Goal: Task Accomplishment & Management: Use online tool/utility

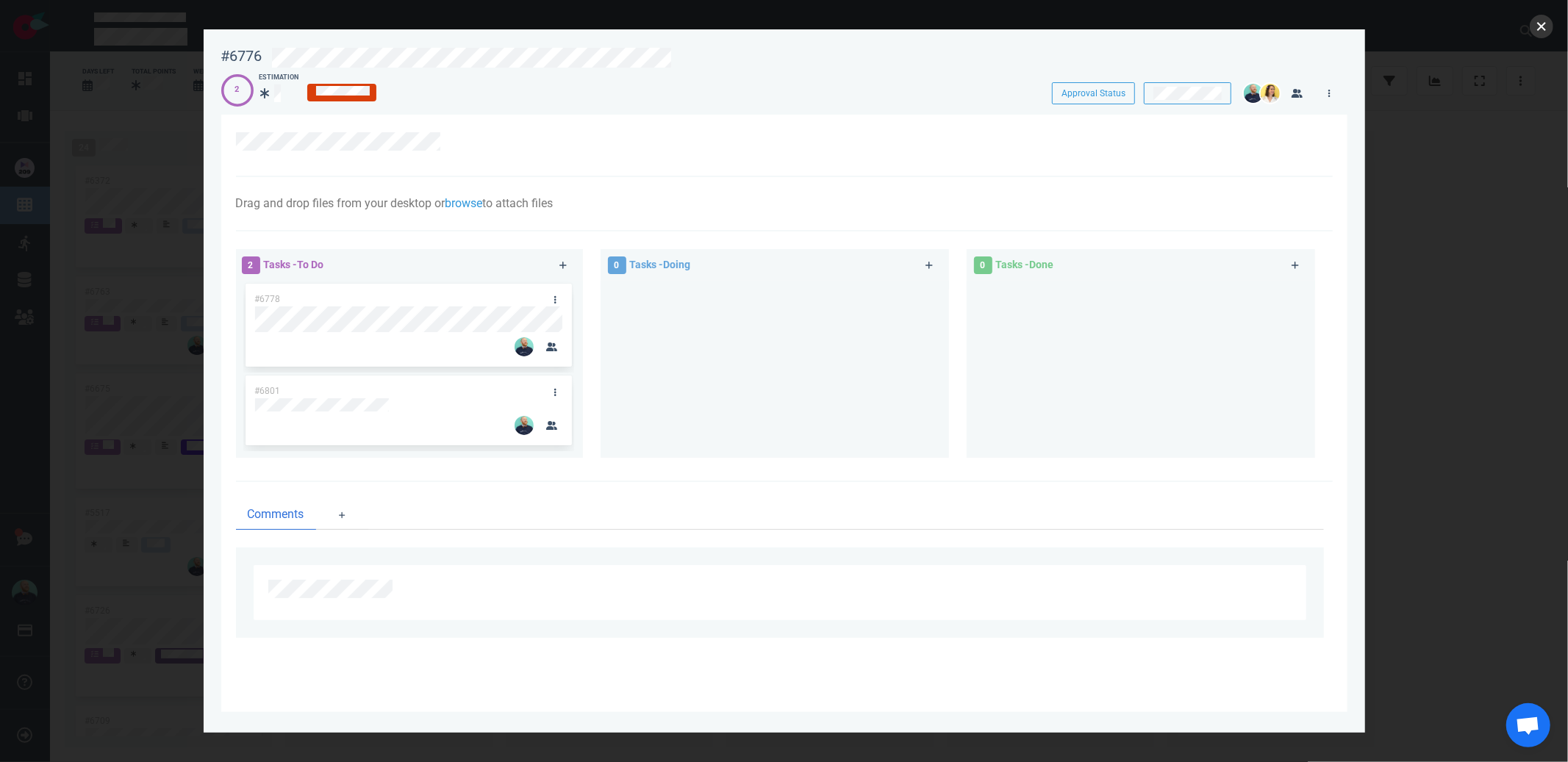
click at [1539, 28] on button "close" at bounding box center [1542, 26] width 23 height 23
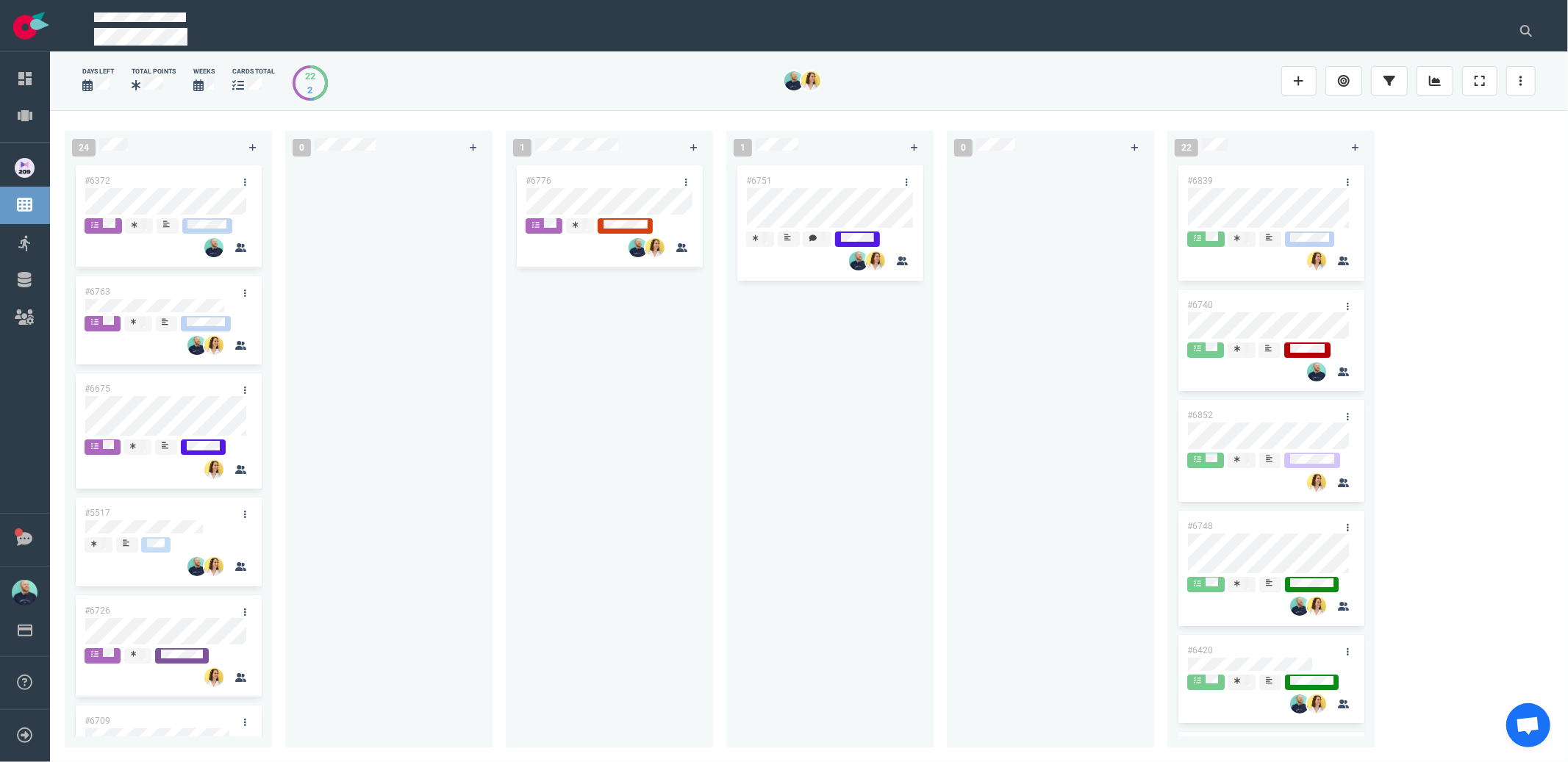
click at [645, 452] on div "#6776" at bounding box center [609, 447] width 190 height 569
drag, startPoint x: 487, startPoint y: 218, endPoint x: 927, endPoint y: 511, distance: 528.6
click at [929, 510] on div "24 #6372 #6763 #6675 #5517 #6726 #6709 #6500 #6662 #6252 #6678 #6705 #6626 #667…" at bounding box center [810, 435] width 1519 height 651
drag, startPoint x: 927, startPoint y: 511, endPoint x: 989, endPoint y: 428, distance: 103.6
click at [927, 511] on div "#6751" at bounding box center [830, 450] width 207 height 574
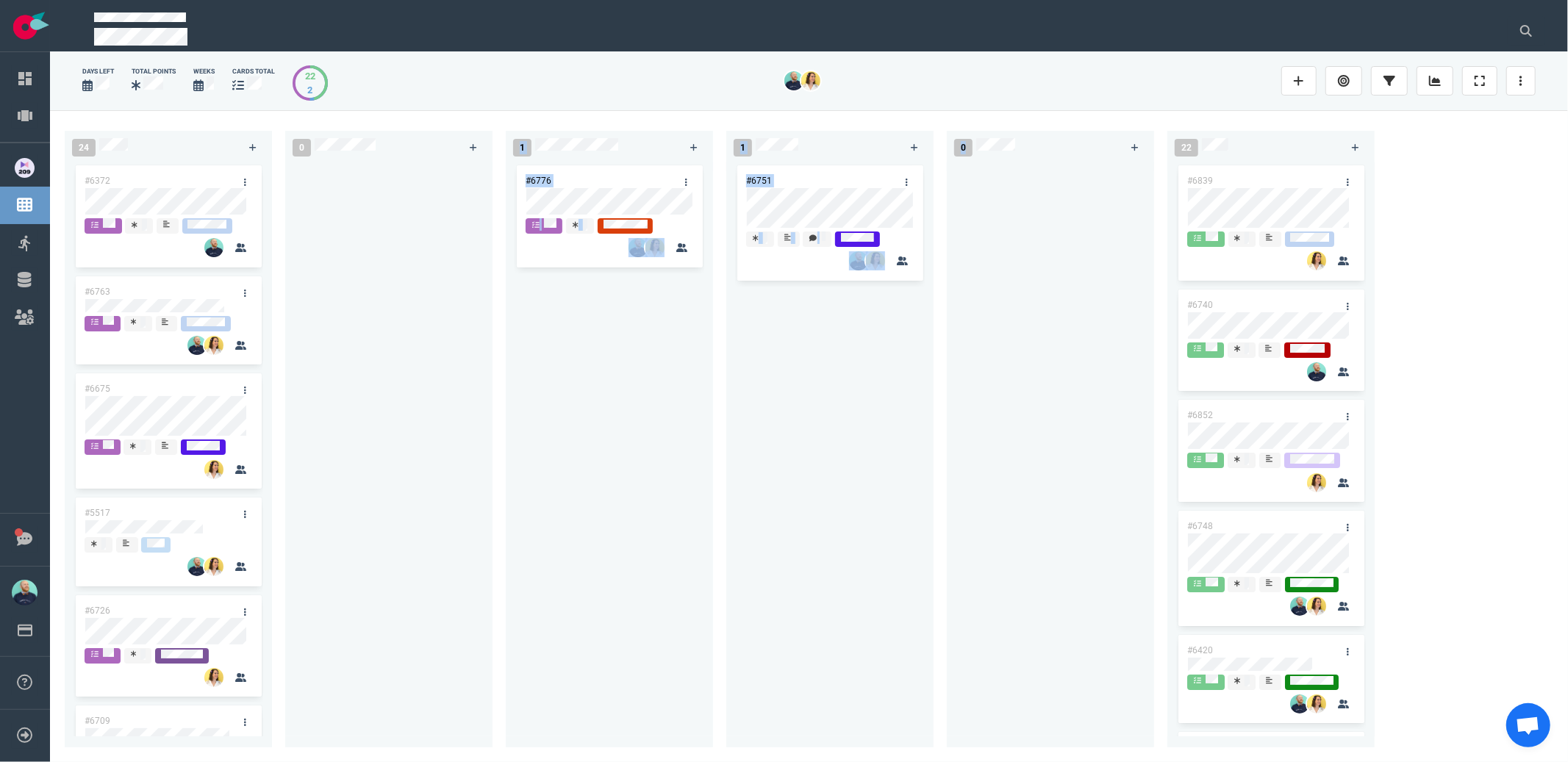
drag, startPoint x: 863, startPoint y: 309, endPoint x: 425, endPoint y: 253, distance: 441.6
click at [439, 225] on div "24 #6372 #6763 #6675 #5517 #6726 #6709 #6500 #6662 #6252 #6678 #6705 #6626 #667…" at bounding box center [810, 435] width 1519 height 651
click at [418, 256] on div at bounding box center [389, 447] width 190 height 569
drag, startPoint x: 397, startPoint y: 228, endPoint x: 915, endPoint y: 456, distance: 566.0
click at [915, 448] on div "24 #6372 #6763 #6675 #5517 #6726 #6709 #6500 #6662 #6252 #6678 #6705 #6626 #667…" at bounding box center [810, 435] width 1519 height 651
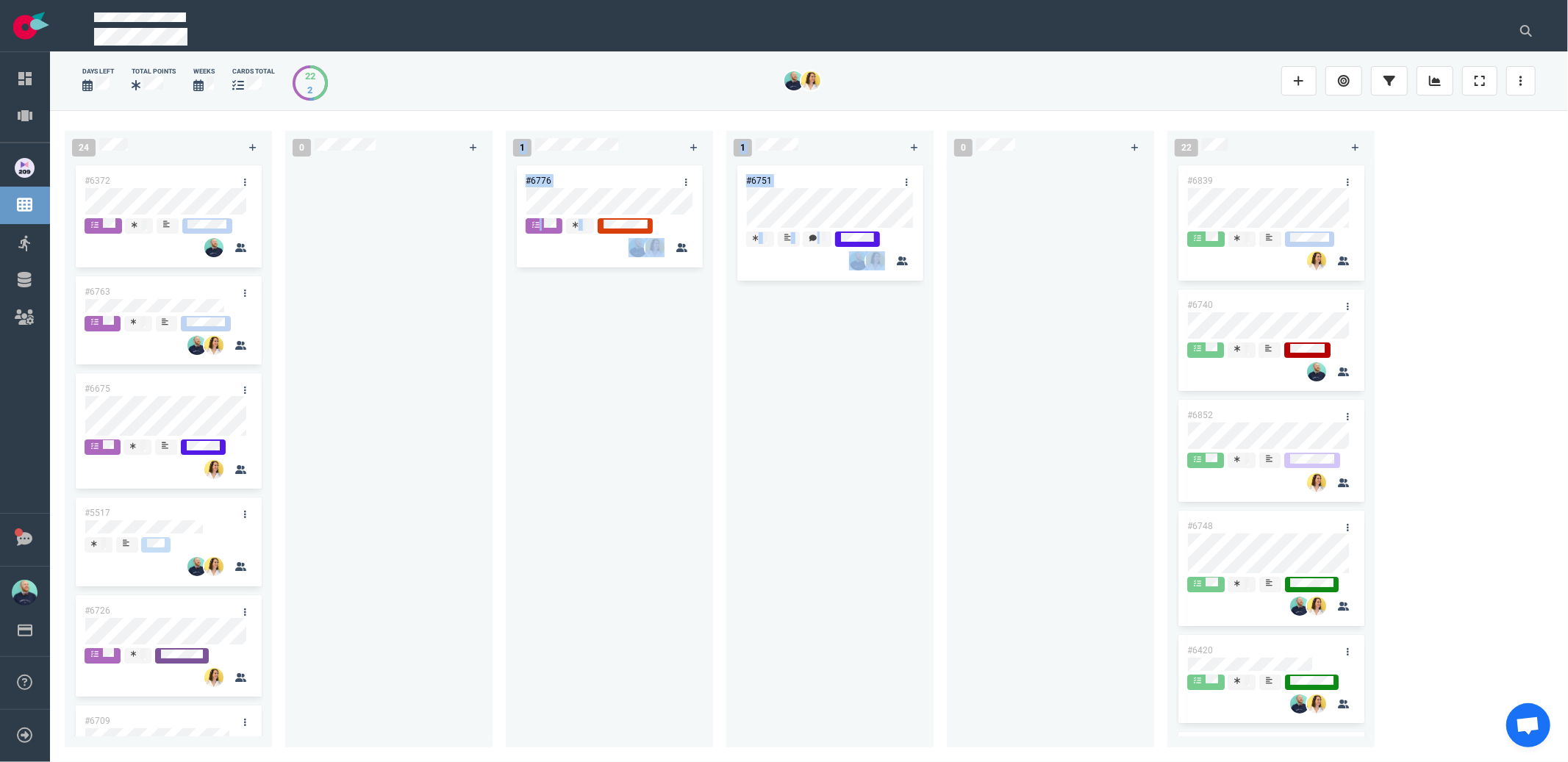
click at [915, 456] on div "#6751" at bounding box center [830, 447] width 190 height 569
drag, startPoint x: 1022, startPoint y: 406, endPoint x: 478, endPoint y: 216, distance: 576.2
click at [489, 216] on div "24 #6372 #6763 #6675 #5517 #6726 #6709 #6500 #6662 #6252 #6678 #6705 #6626 #667…" at bounding box center [810, 435] width 1519 height 651
click at [467, 317] on div at bounding box center [389, 447] width 190 height 569
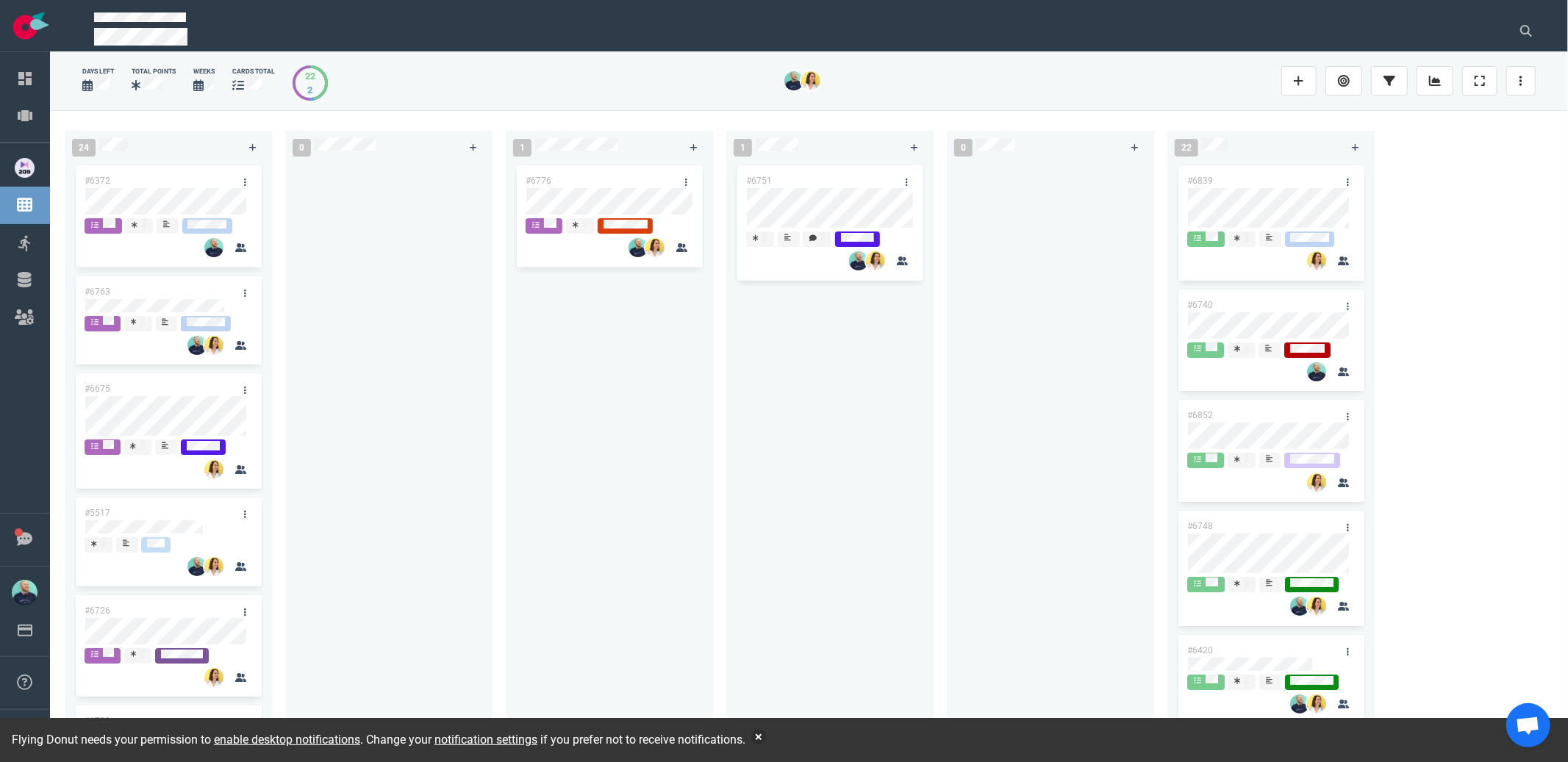
click at [777, 724] on div "Flying Donut needs your permission to enable desktop notifications . Change you…" at bounding box center [784, 741] width 1568 height 44
click at [766, 735] on button "button" at bounding box center [758, 737] width 15 height 15
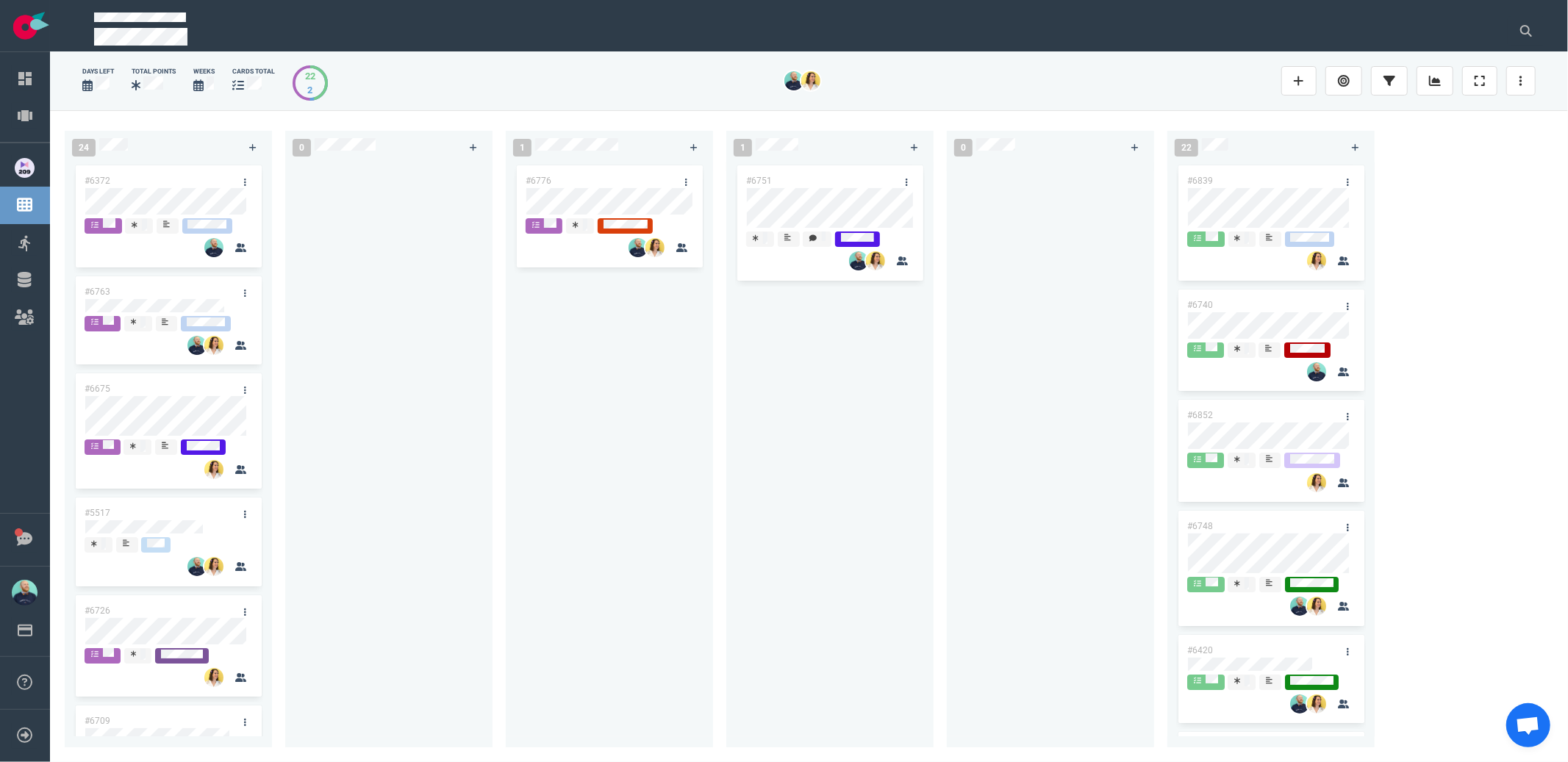
click at [611, 531] on div "#6776" at bounding box center [609, 447] width 190 height 569
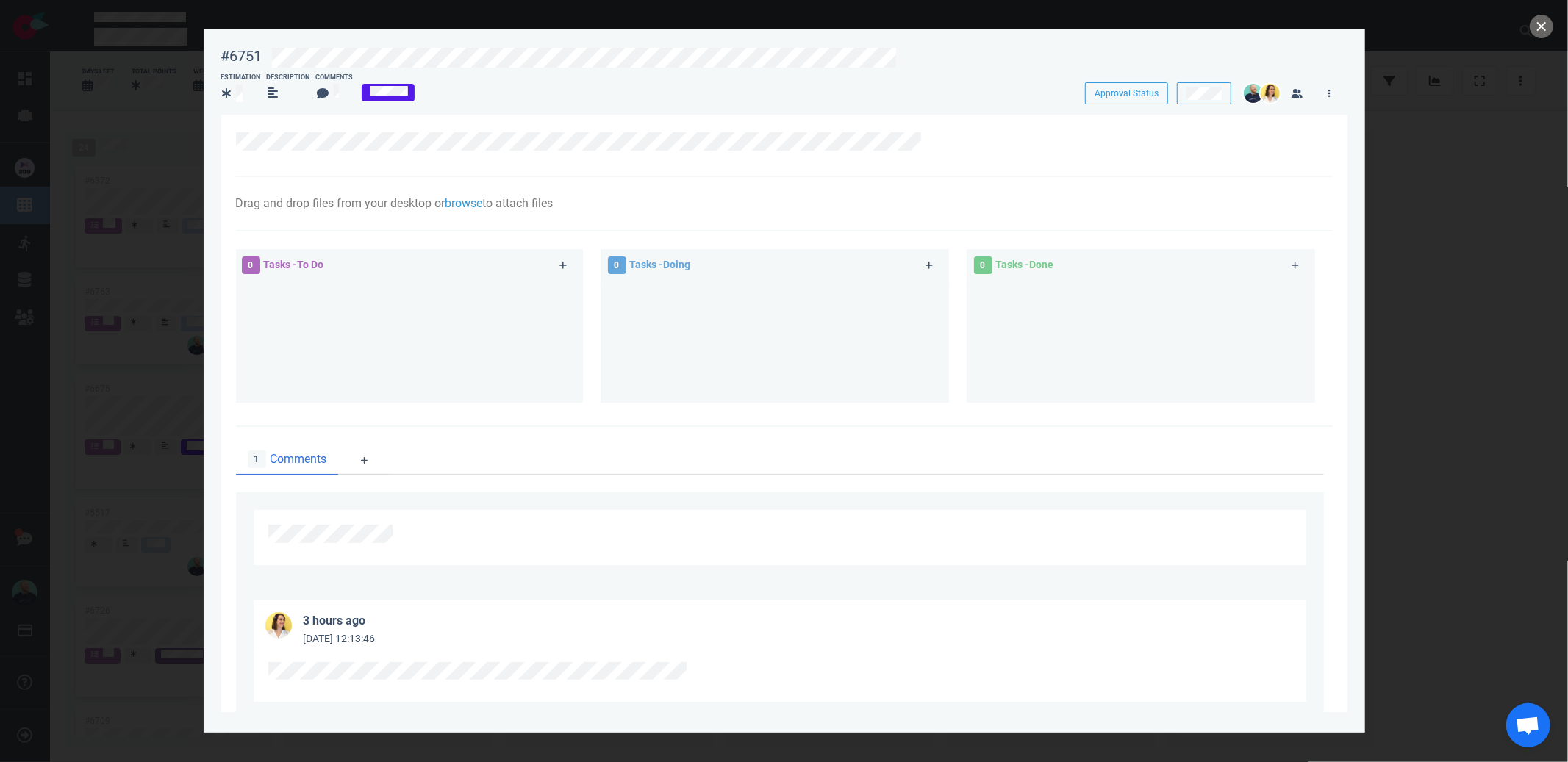
click at [486, 124] on div at bounding box center [784, 146] width 1097 height 63
click at [1533, 30] on button "close" at bounding box center [1542, 26] width 23 height 23
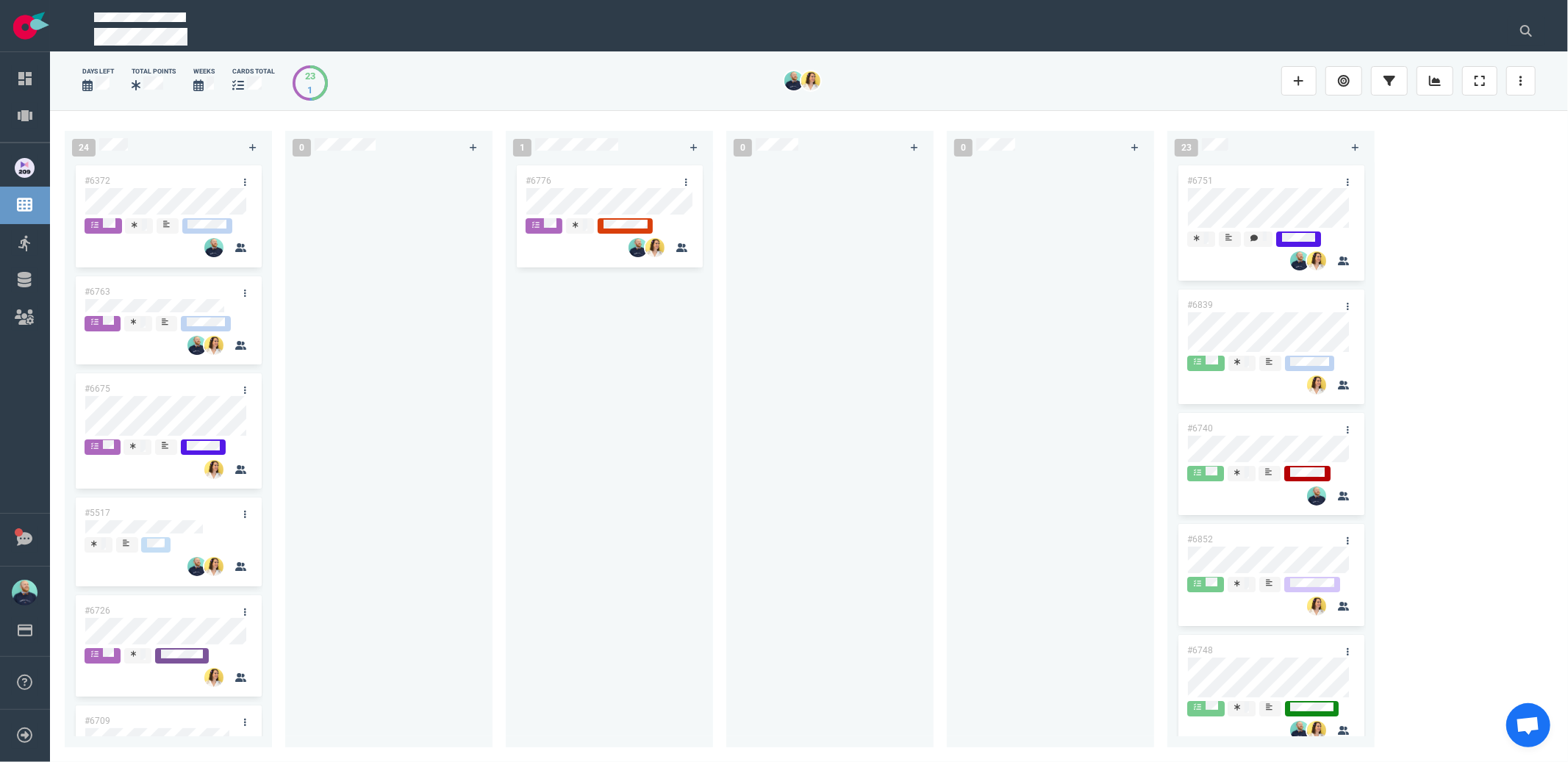
click at [515, 418] on div "#6776" at bounding box center [609, 447] width 190 height 569
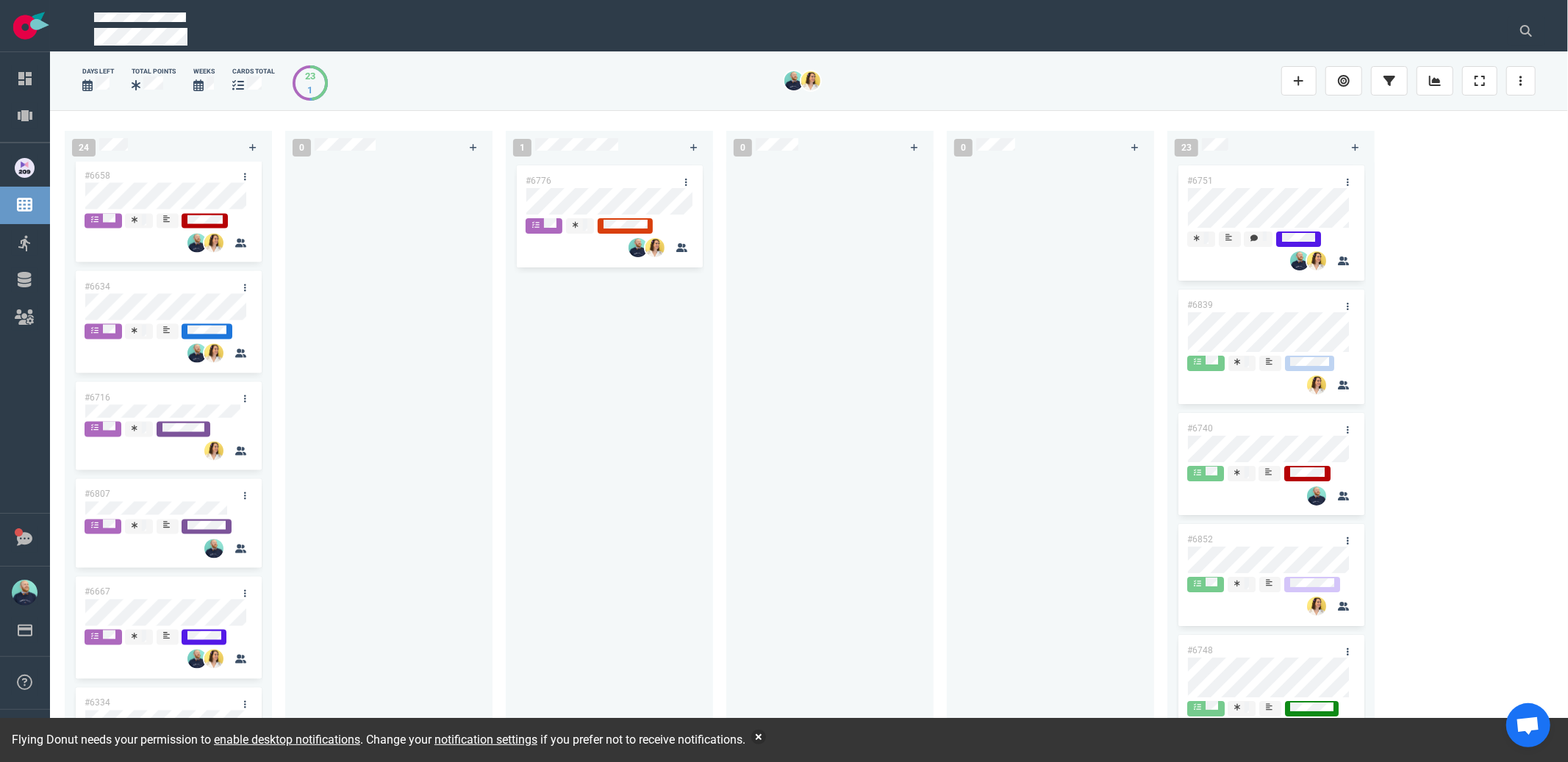
scroll to position [2110, 0]
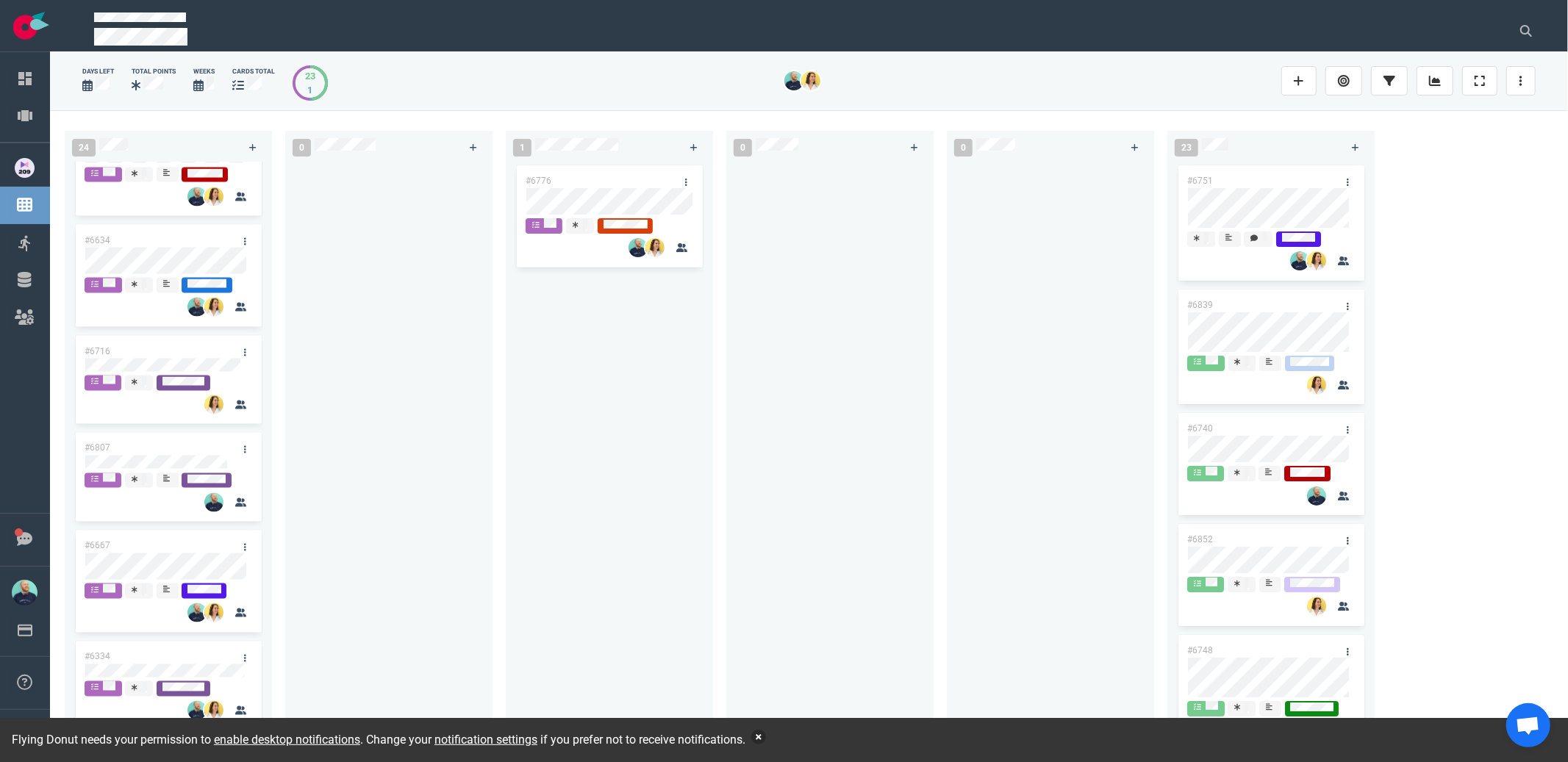
click at [766, 739] on button "button" at bounding box center [758, 737] width 15 height 15
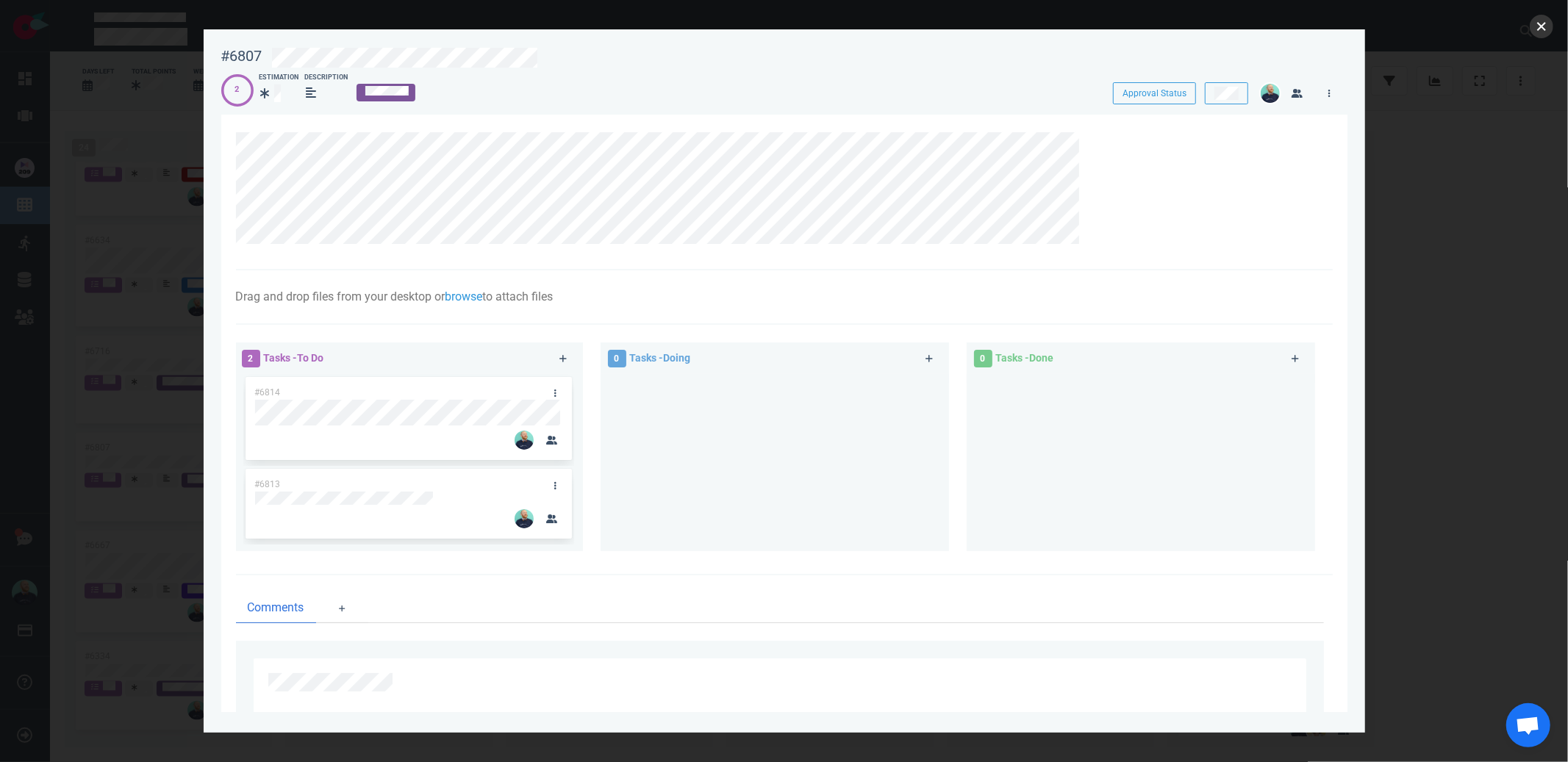
click at [1534, 26] on button "close" at bounding box center [1542, 26] width 23 height 23
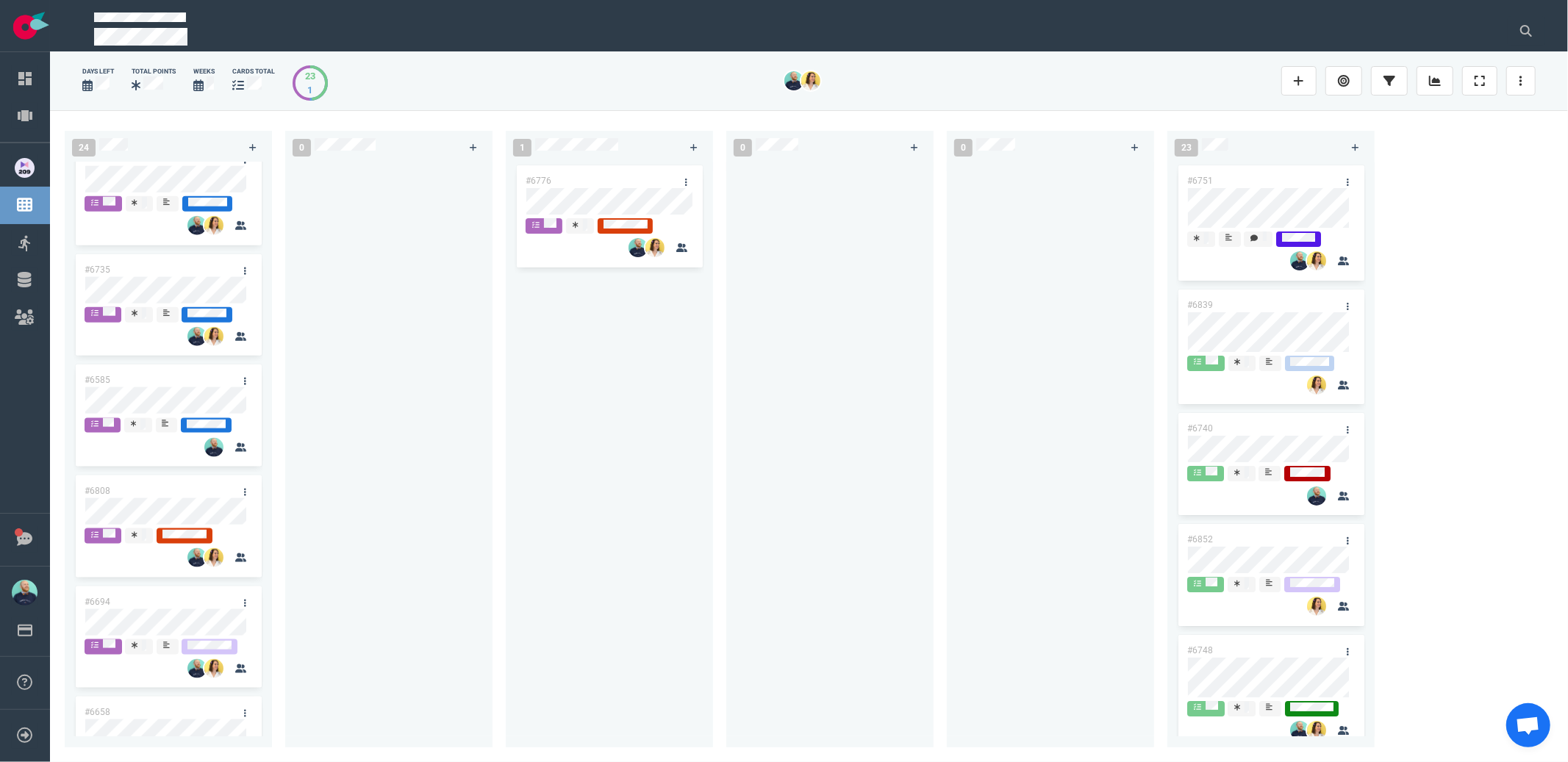
scroll to position [1503, 0]
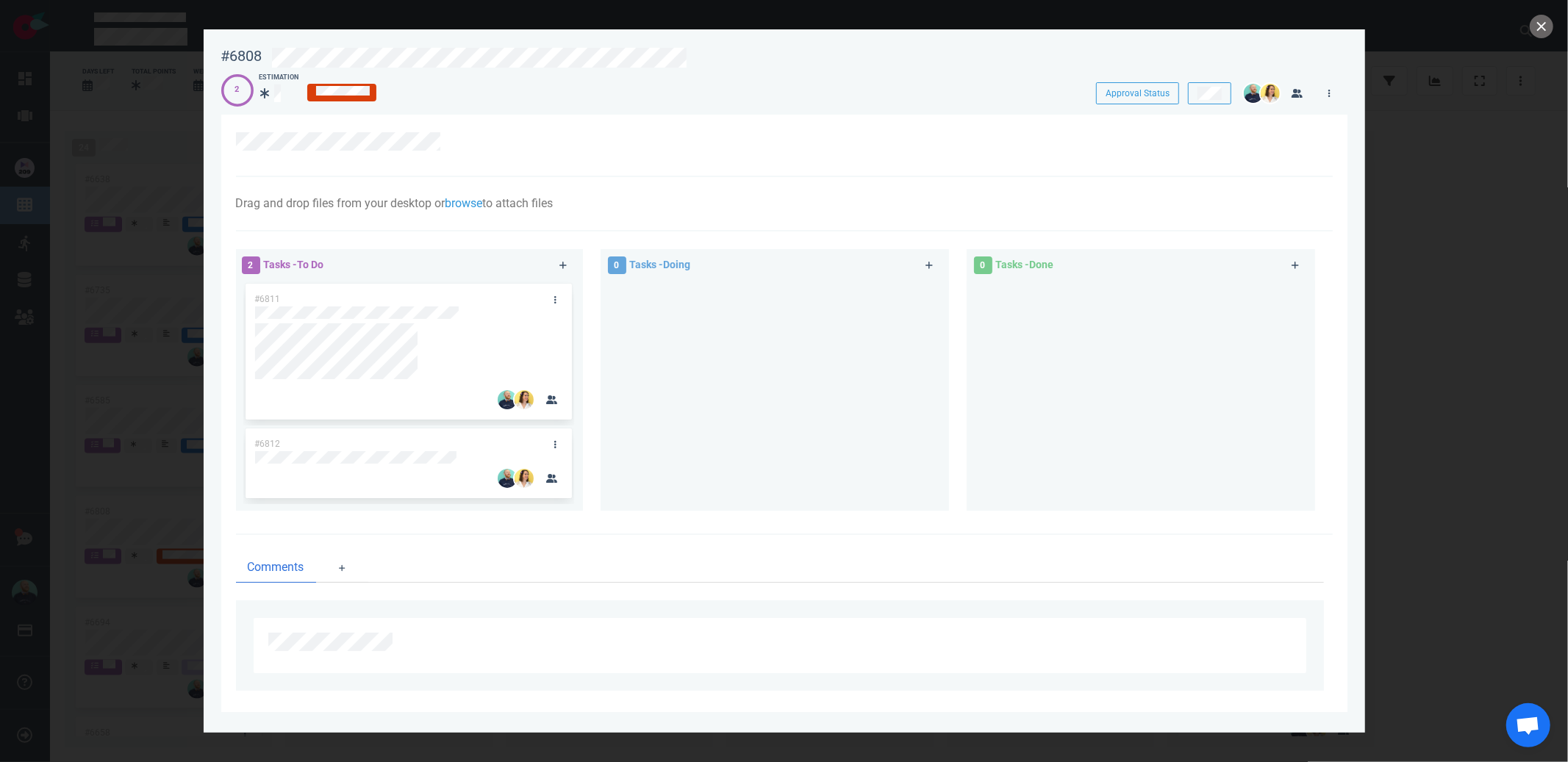
click at [747, 384] on div at bounding box center [775, 390] width 331 height 219
click at [269, 380] on div at bounding box center [409, 354] width 308 height 63
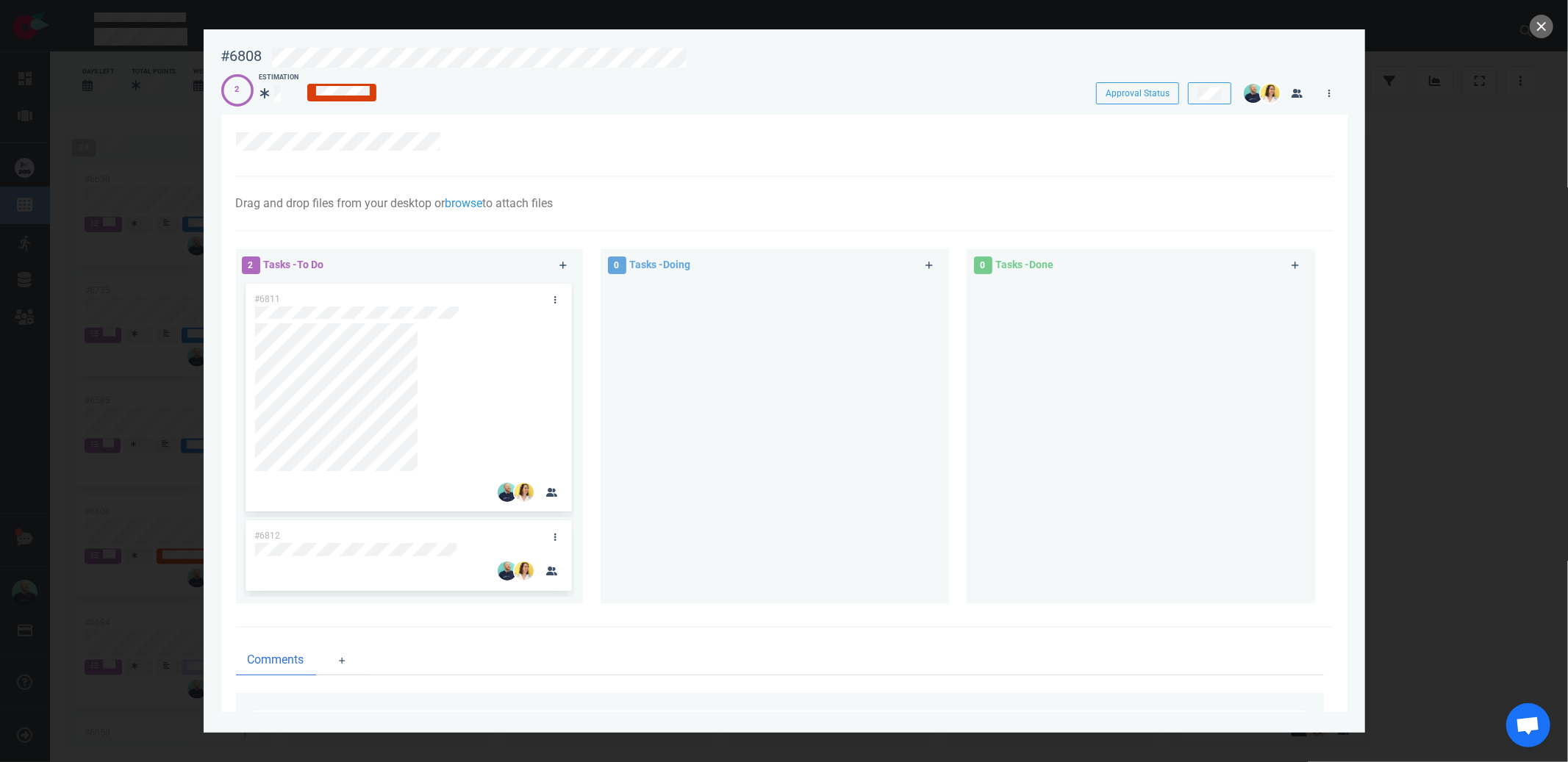
click at [695, 487] on div at bounding box center [775, 436] width 331 height 311
click at [1536, 32] on button "close" at bounding box center [1542, 26] width 23 height 23
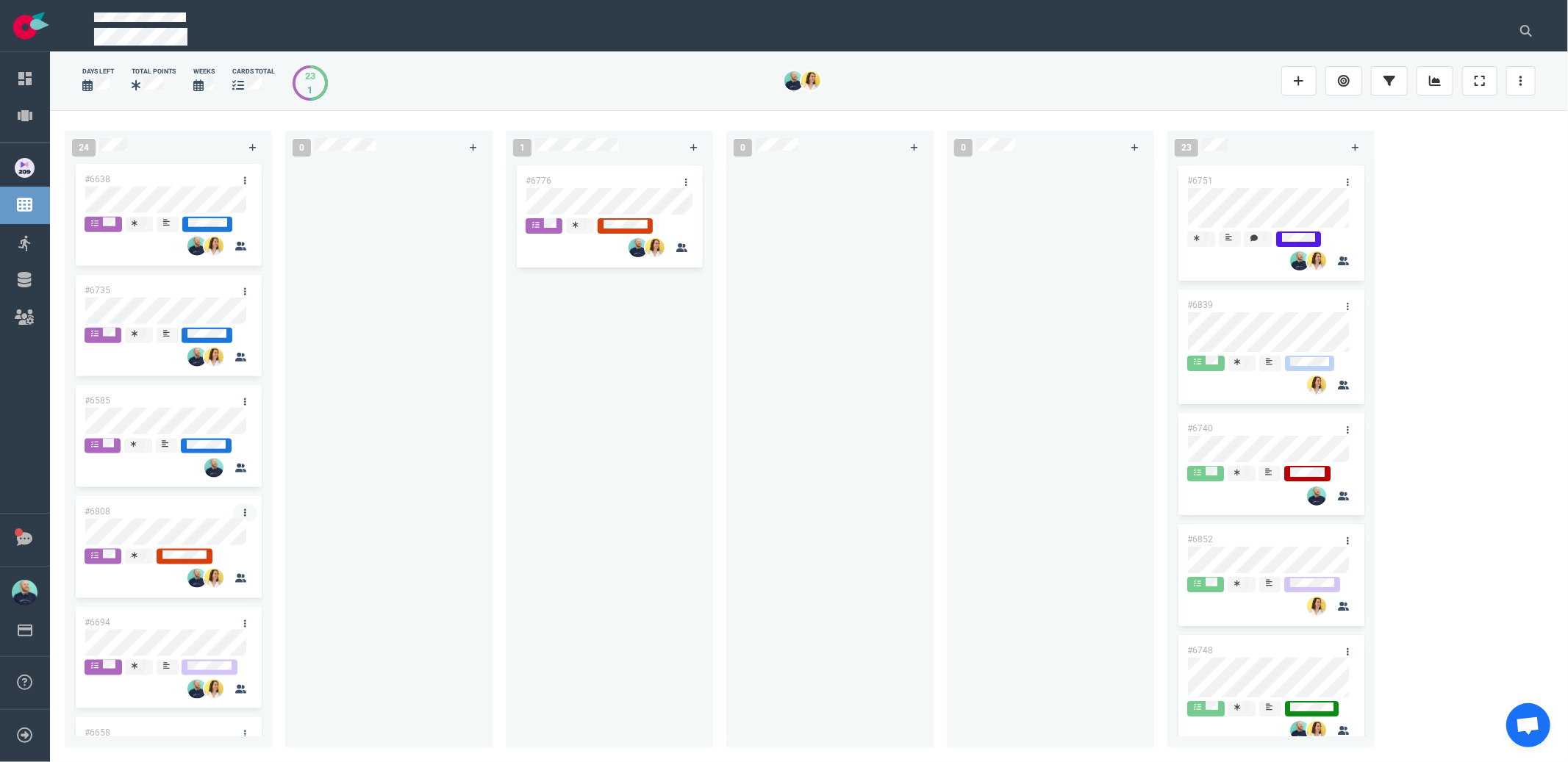
click at [242, 513] on link at bounding box center [245, 513] width 23 height 18
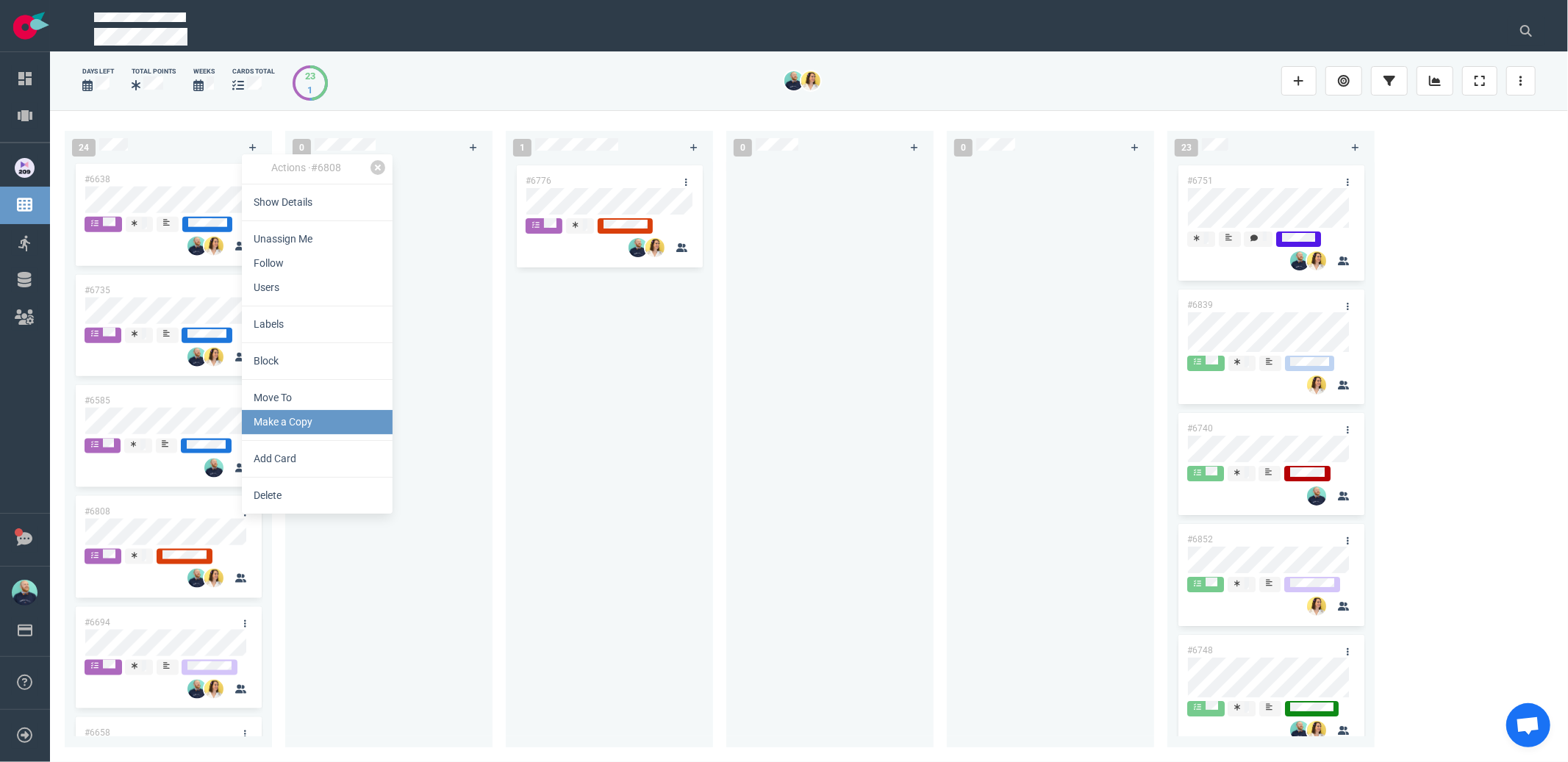
click at [288, 423] on link "Make a Copy" at bounding box center [317, 422] width 151 height 24
select select "sprint"
select select "after"
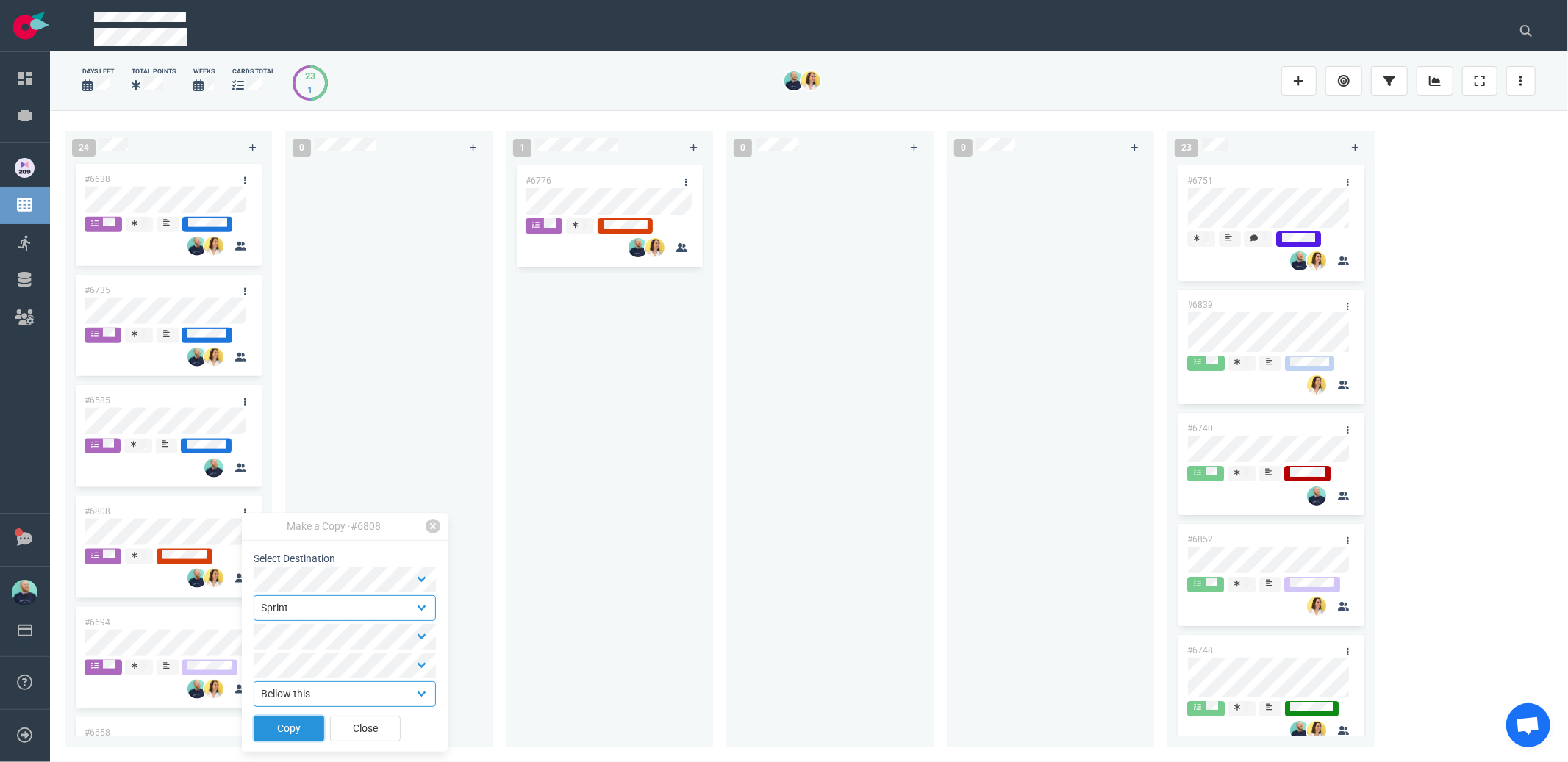
click at [274, 721] on button "Copy" at bounding box center [288, 728] width 71 height 26
